Goal: Understand process/instructions: Learn about a topic

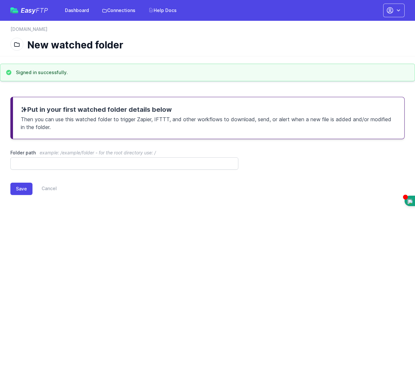
click at [108, 193] on div "Save Cancel" at bounding box center [207, 188] width 394 height 12
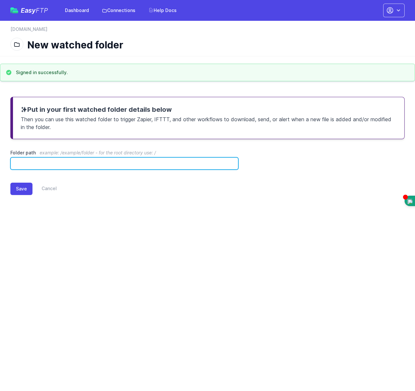
click at [32, 160] on input "Folder path example: /example/folder - for the root directory use: /" at bounding box center [124, 163] width 228 height 12
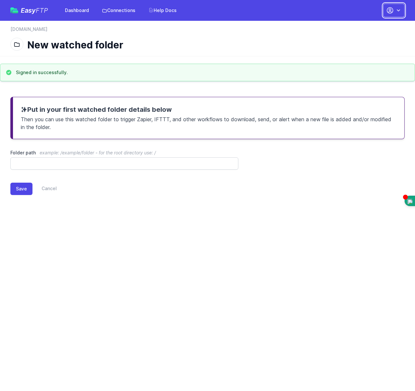
click at [397, 9] on icon "button" at bounding box center [398, 10] width 6 height 6
click at [353, 64] on link "Set up Zapier" at bounding box center [373, 62] width 62 height 12
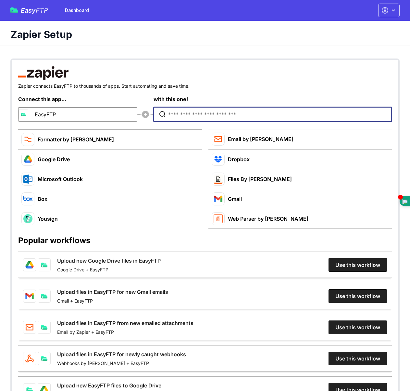
click at [222, 113] on input "Type to search for an app to connect" at bounding box center [274, 114] width 212 height 14
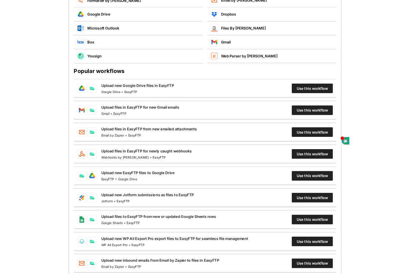
scroll to position [143, 0]
